Goal: Information Seeking & Learning: Learn about a topic

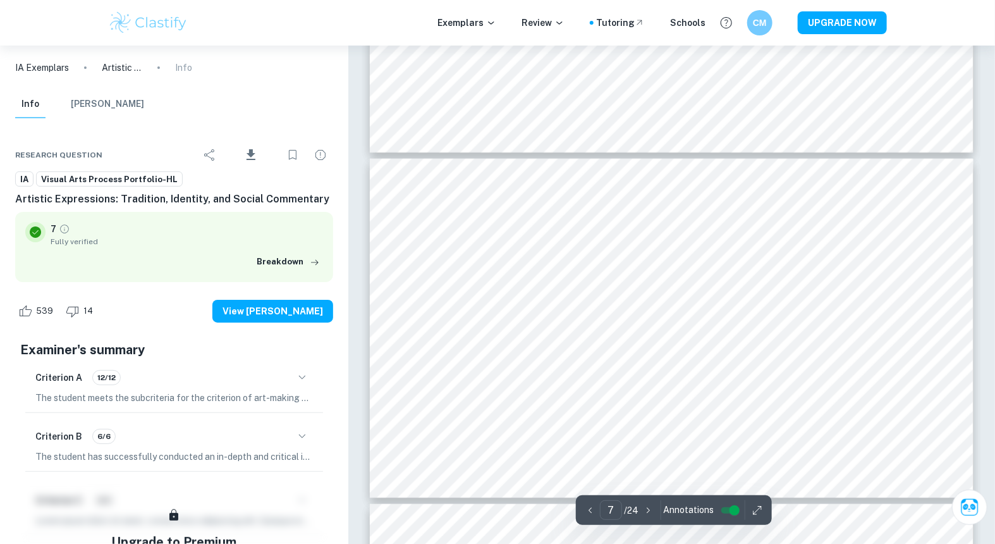
scroll to position [2164, 0]
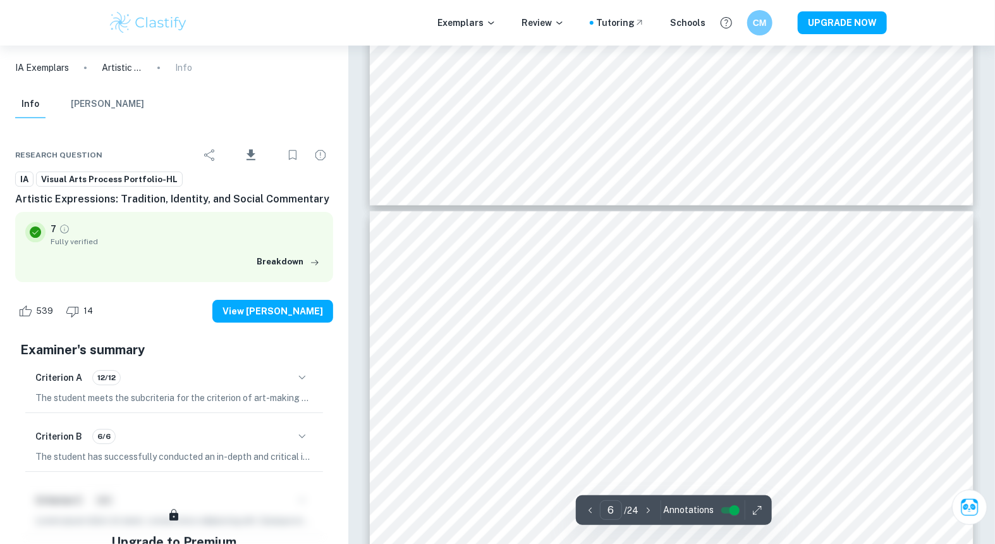
type input "5"
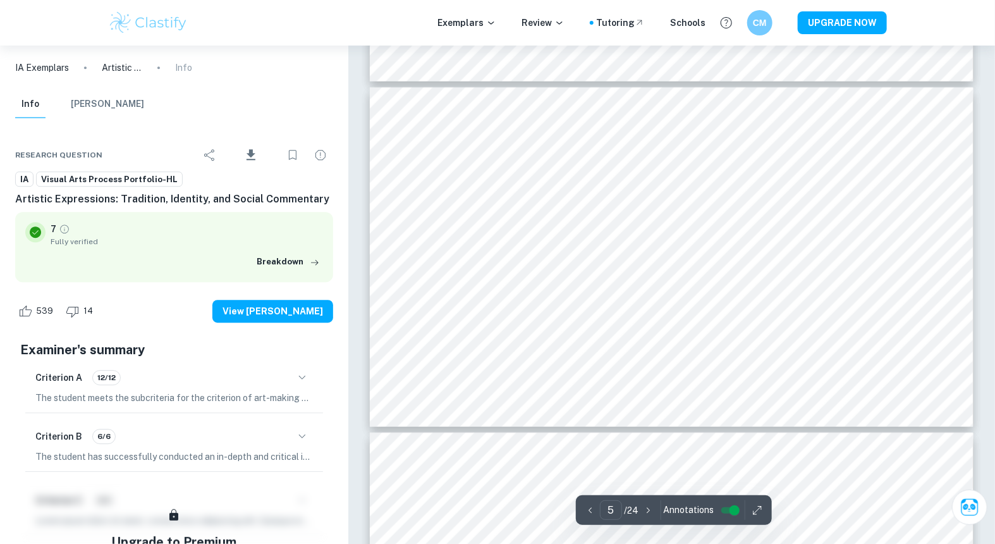
scroll to position [1546, 0]
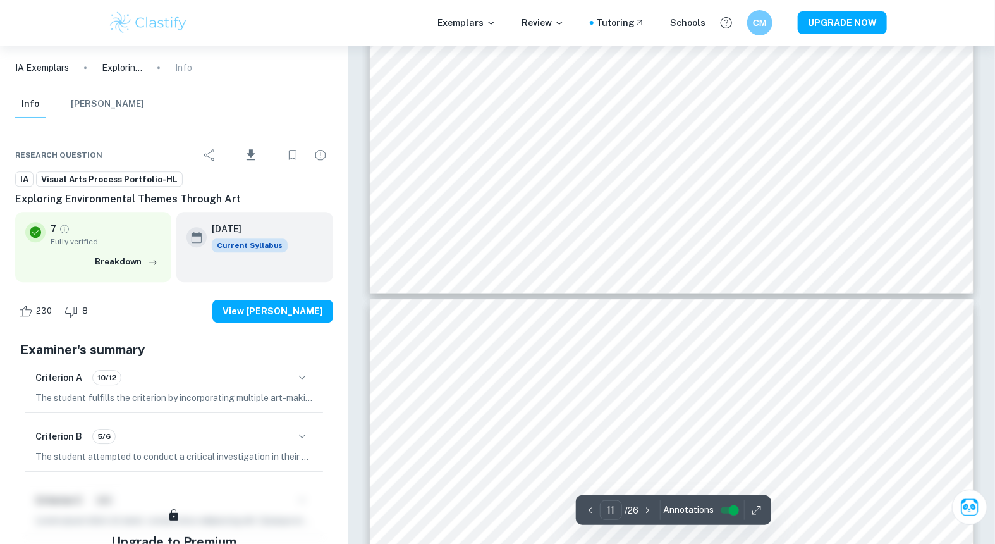
scroll to position [3863, 0]
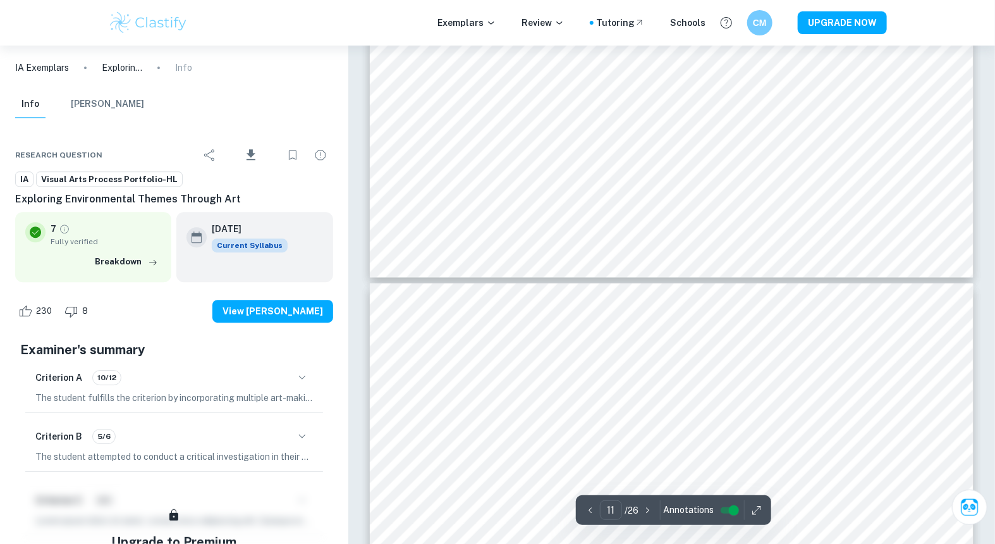
type input "12"
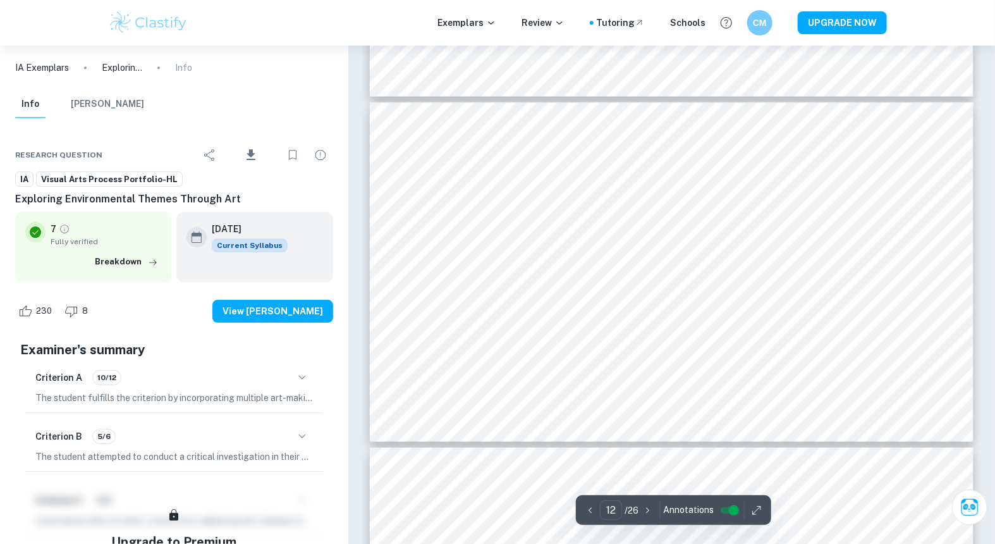
scroll to position [4043, 0]
